Goal: Task Accomplishment & Management: Complete application form

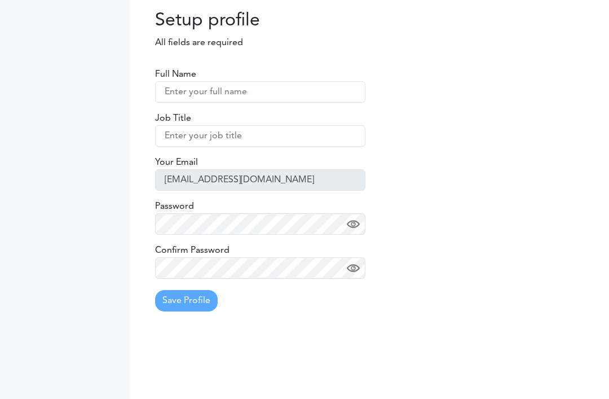
click at [287, 83] on input "text" at bounding box center [260, 91] width 210 height 21
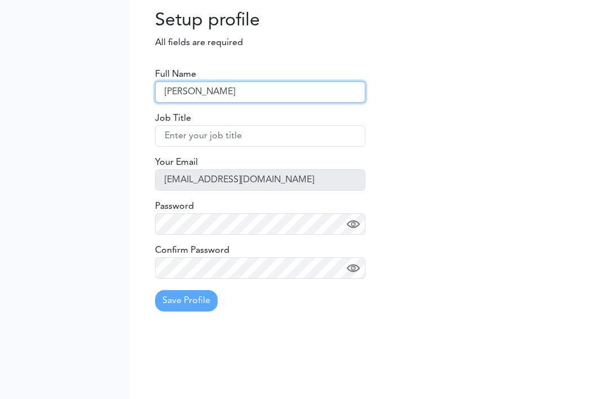
type input "[PERSON_NAME]"
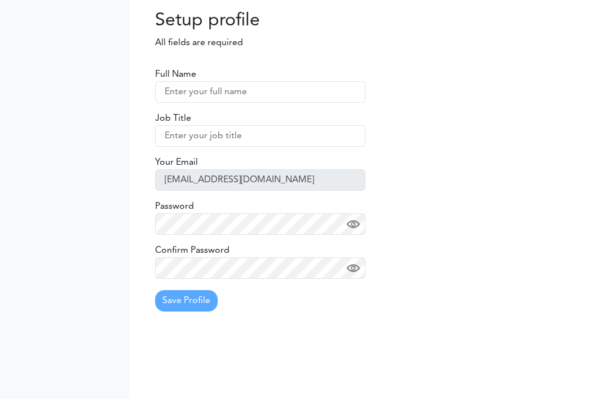
click at [350, 273] on img at bounding box center [353, 268] width 13 height 13
click at [356, 207] on div "Password" at bounding box center [260, 217] width 210 height 35
click at [358, 223] on img at bounding box center [353, 224] width 13 height 13
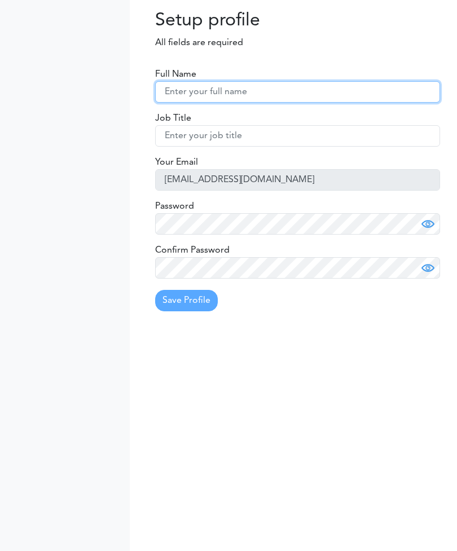
click at [271, 90] on input "text" at bounding box center [297, 91] width 285 height 21
type input "Sydney Gallatin"
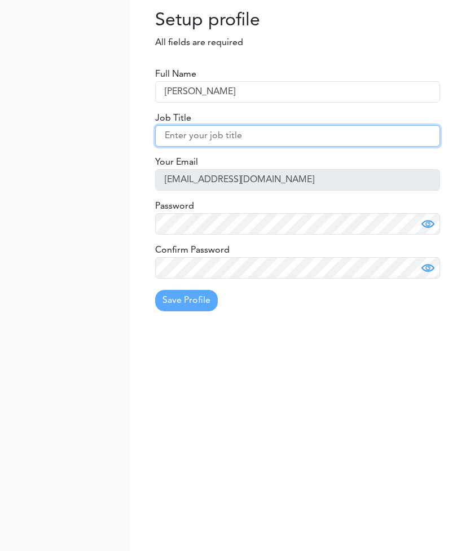
click at [262, 134] on input "text" at bounding box center [297, 135] width 285 height 21
type input "Organizer"
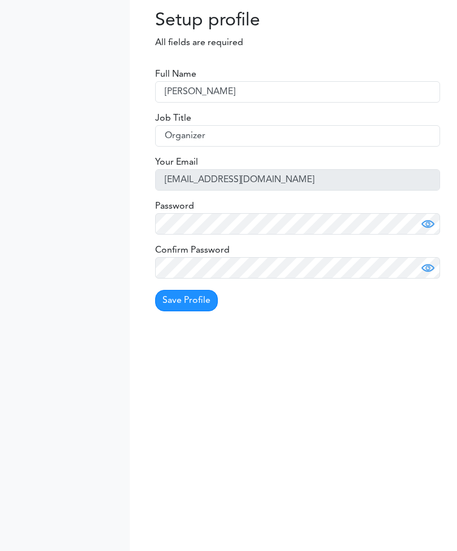
click at [298, 325] on div at bounding box center [298, 340] width 302 height 41
click at [193, 304] on button "Save Profile" at bounding box center [186, 300] width 63 height 21
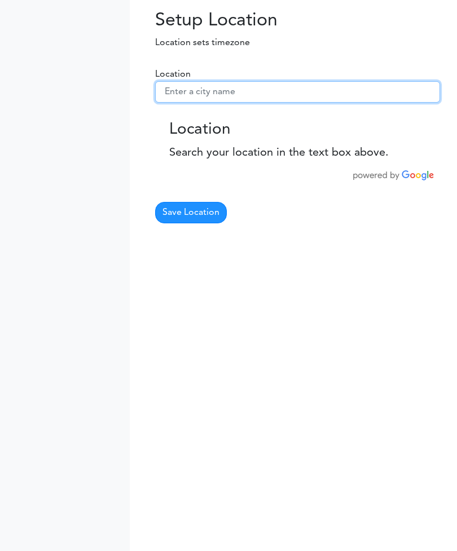
click at [240, 86] on input "text" at bounding box center [297, 91] width 285 height 21
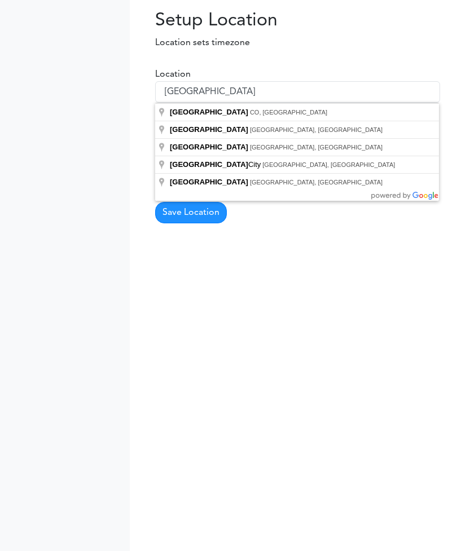
type input "Denver, CO, USA"
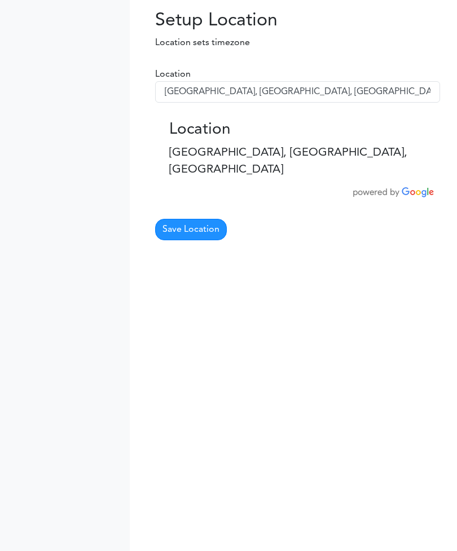
click at [207, 219] on button "Save Location" at bounding box center [191, 229] width 72 height 21
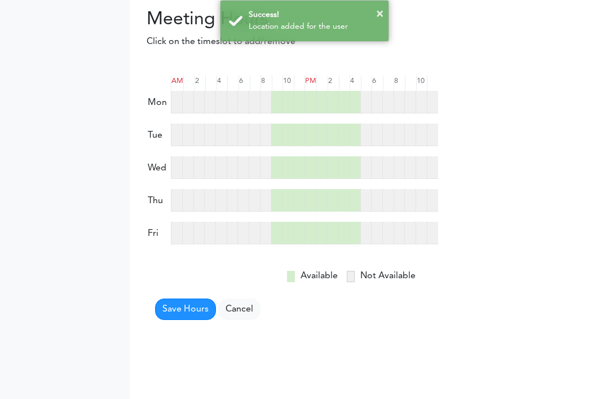
click at [376, 16] on button "×" at bounding box center [379, 14] width 7 height 17
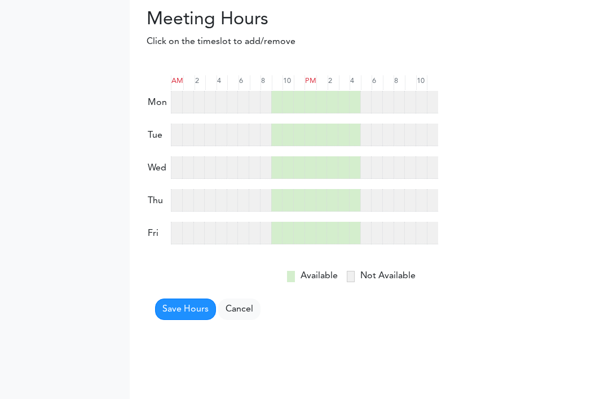
scroll to position [0, 1]
click at [188, 300] on button "Save Hours" at bounding box center [185, 308] width 61 height 21
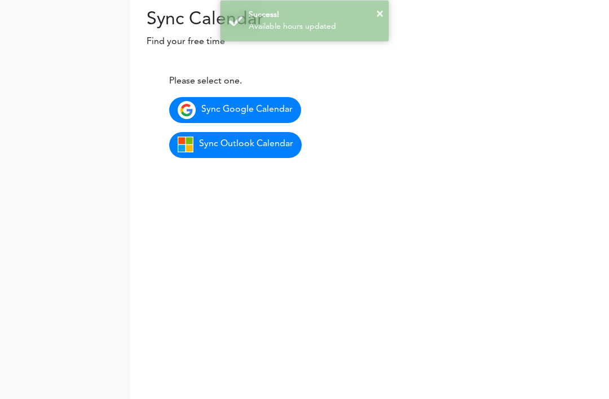
click at [381, 11] on div "Processing... Please wait." at bounding box center [368, 22] width 165 height 26
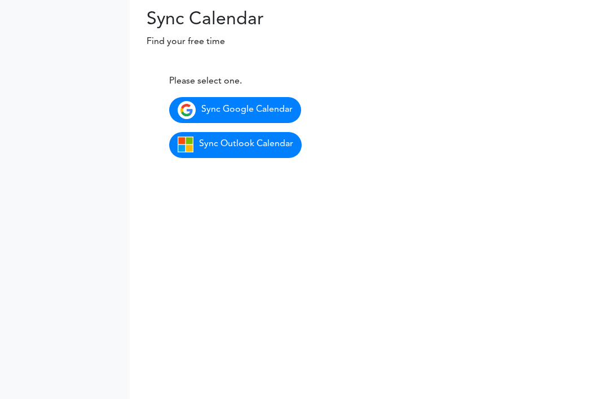
click at [282, 105] on span "Sync Google Calendar" at bounding box center [246, 109] width 91 height 9
click at [284, 108] on span "Sync Google Calendar" at bounding box center [246, 109] width 91 height 9
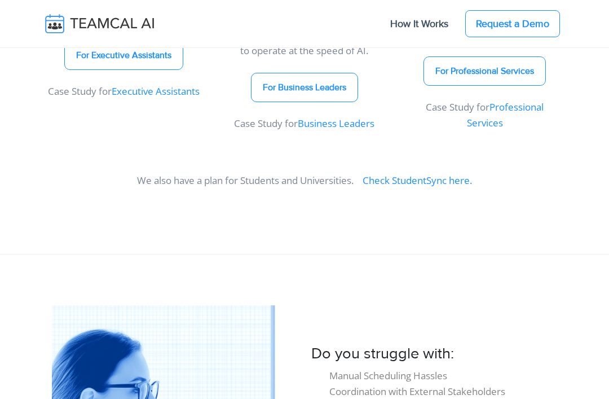
scroll to position [822, 0]
